Goal: Answer question/provide support

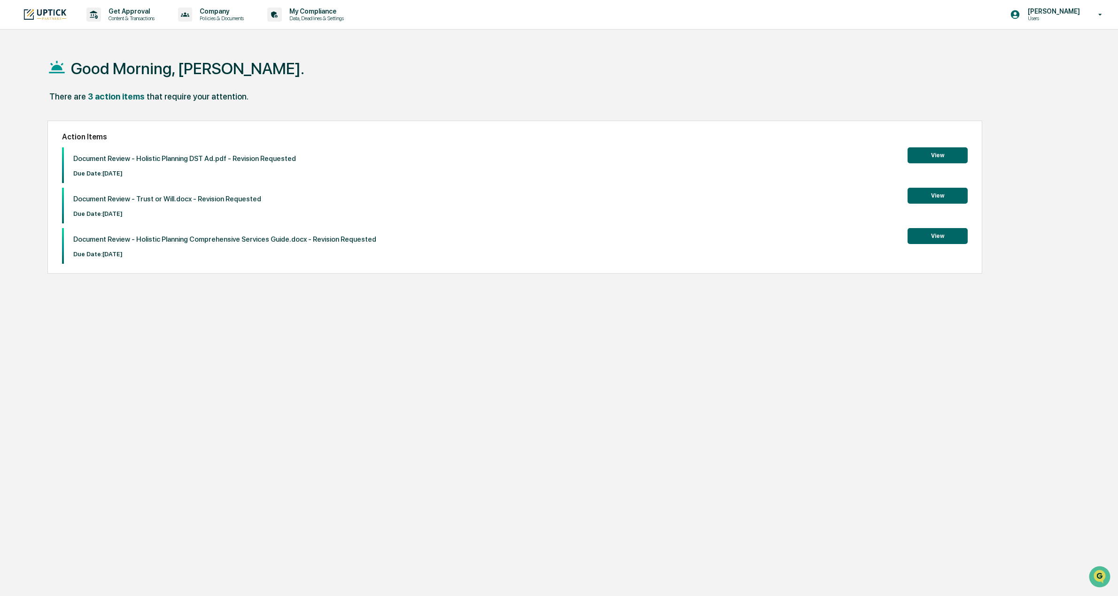
click at [938, 154] on button "View" at bounding box center [937, 155] width 60 height 16
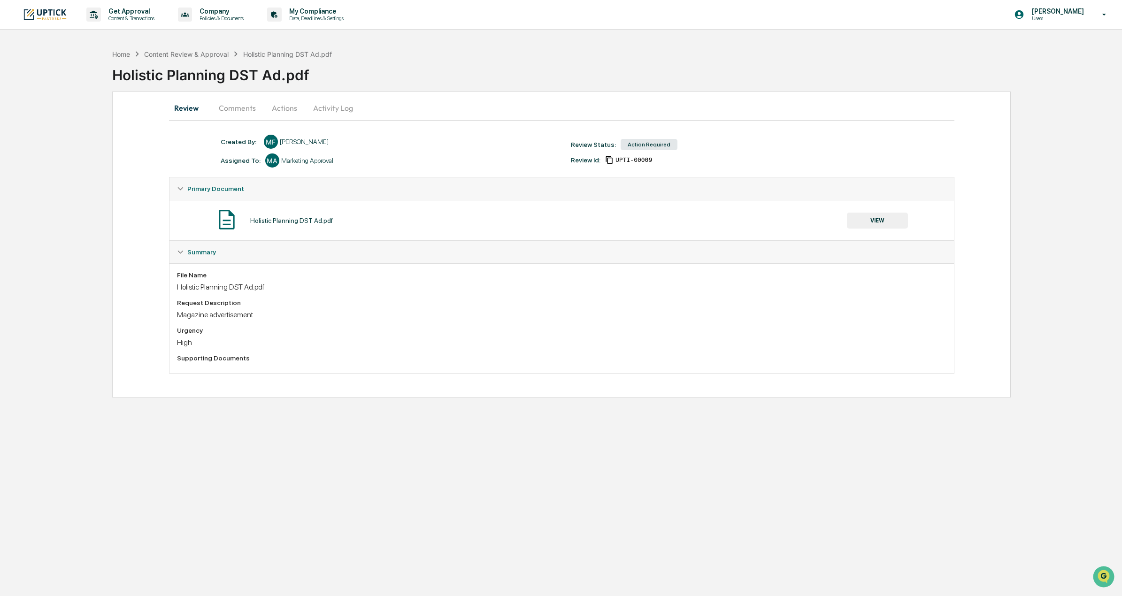
click at [237, 109] on button "Comments" at bounding box center [237, 108] width 52 height 23
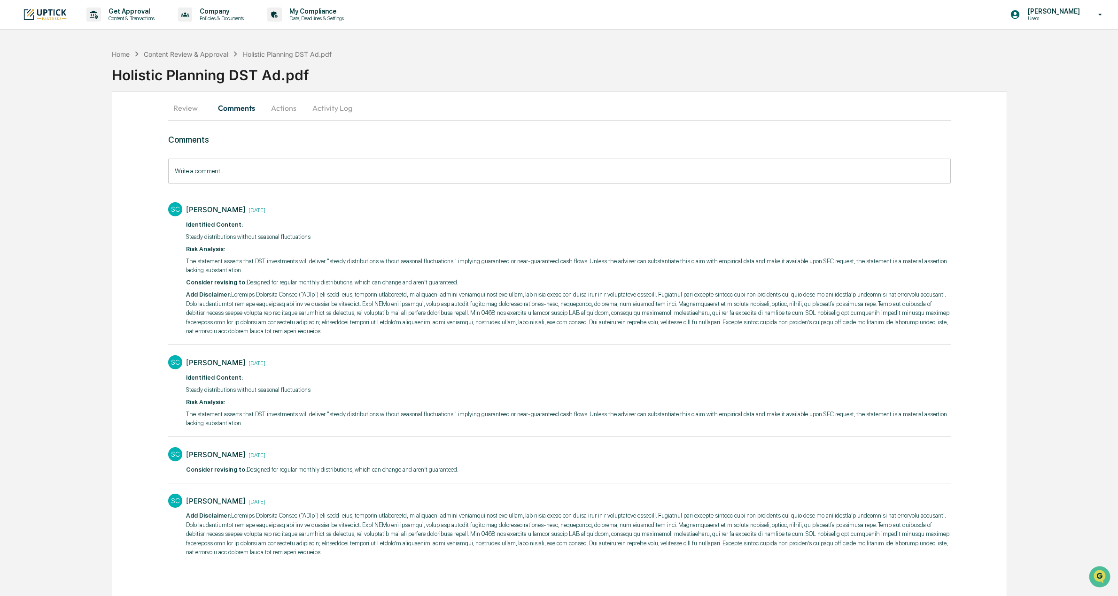
scroll to position [2, 0]
drag, startPoint x: 460, startPoint y: 283, endPoint x: 187, endPoint y: 237, distance: 277.1
click at [187, 237] on div "​ Identified Content: Steady distributions without seasonal fluctuations Risk A…" at bounding box center [568, 276] width 765 height 116
click at [255, 282] on p "​Consider revising to: Designed for regular monthly distributions, which can ch…" at bounding box center [568, 280] width 765 height 9
drag, startPoint x: 231, startPoint y: 333, endPoint x: 230, endPoint y: 290, distance: 42.7
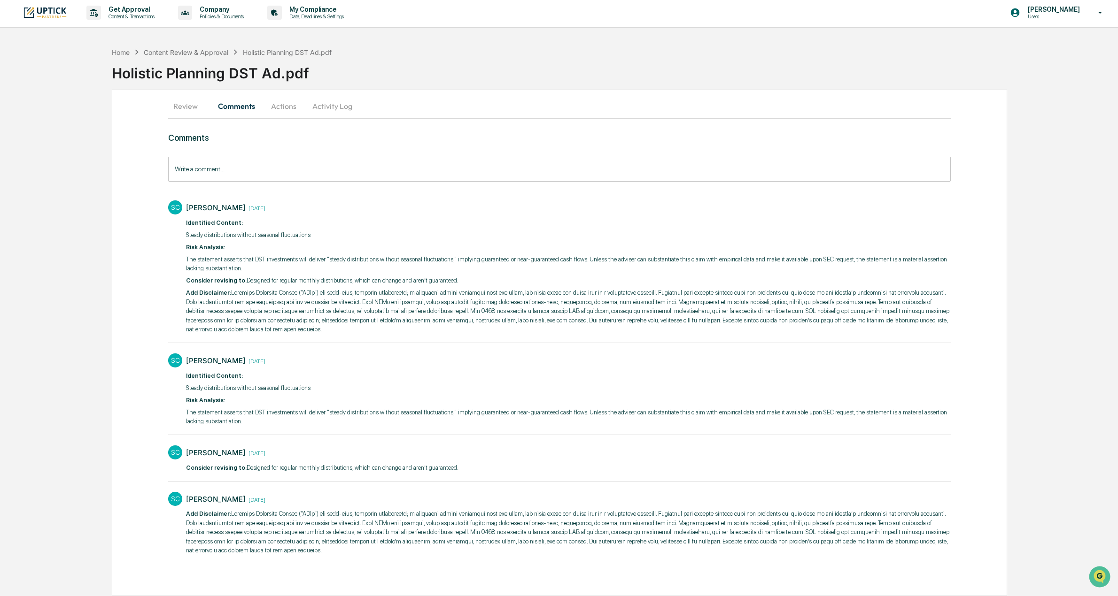
click at [230, 290] on p "​Add Disclaimer:" at bounding box center [568, 311] width 765 height 46
copy p "Loremips Dolorsita Consec (“ADIp”) eli sedd-eius, temporin utlaboreetd; m aliqu…"
click at [621, 360] on div "[PERSON_NAME] [DATE]" at bounding box center [568, 361] width 765 height 15
